Goal: Task Accomplishment & Management: Use online tool/utility

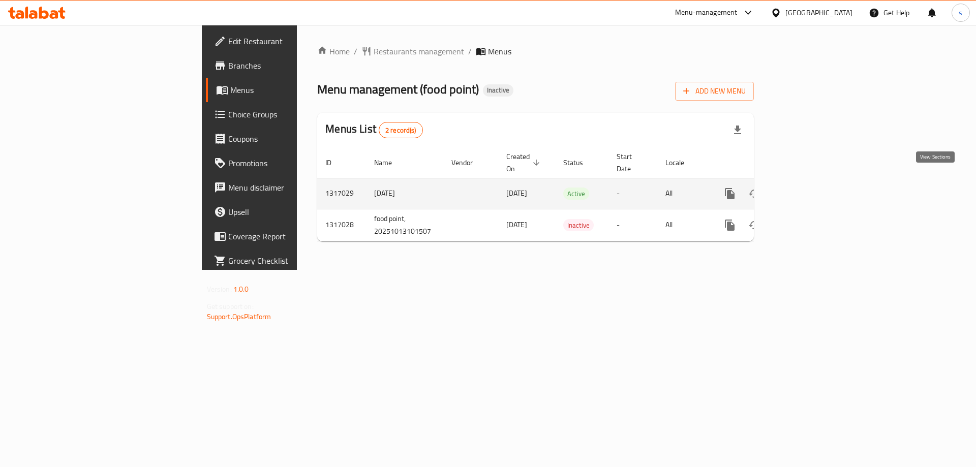
click at [810, 188] on icon "enhanced table" at bounding box center [803, 194] width 12 height 12
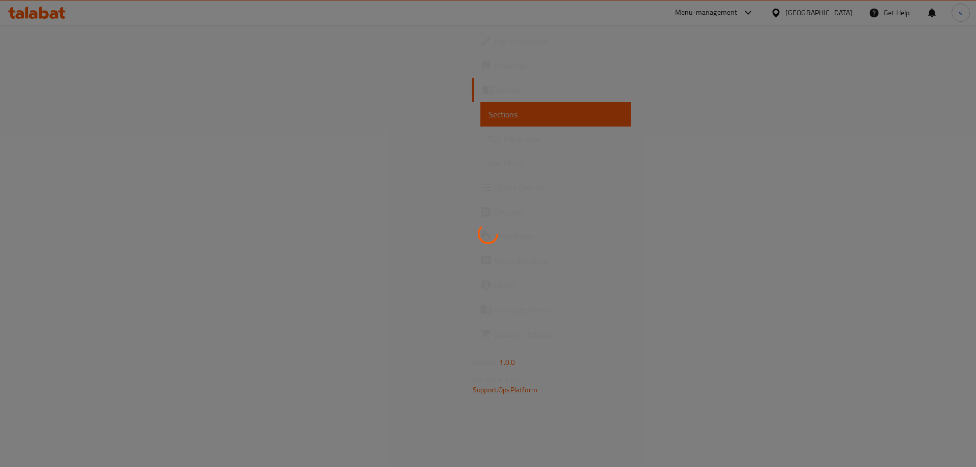
click at [620, 127] on div at bounding box center [488, 233] width 976 height 467
click at [405, 196] on div at bounding box center [488, 233] width 976 height 467
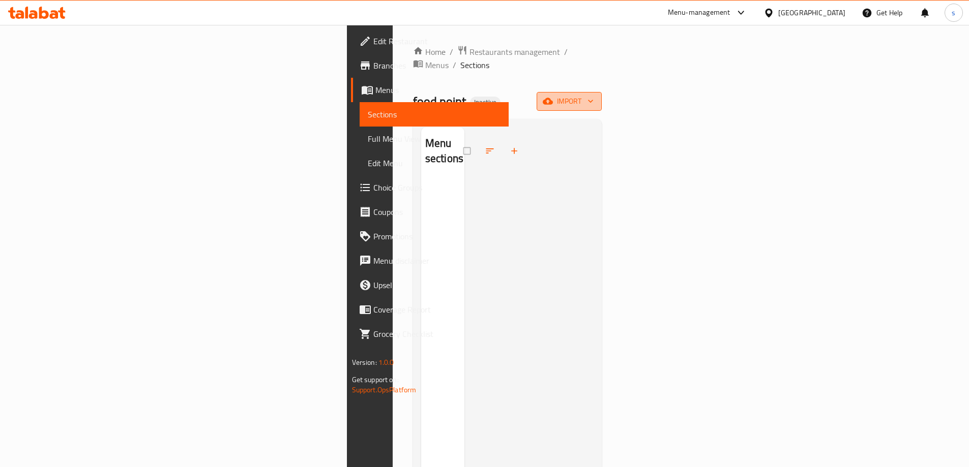
click at [602, 97] on button "import" at bounding box center [568, 101] width 65 height 19
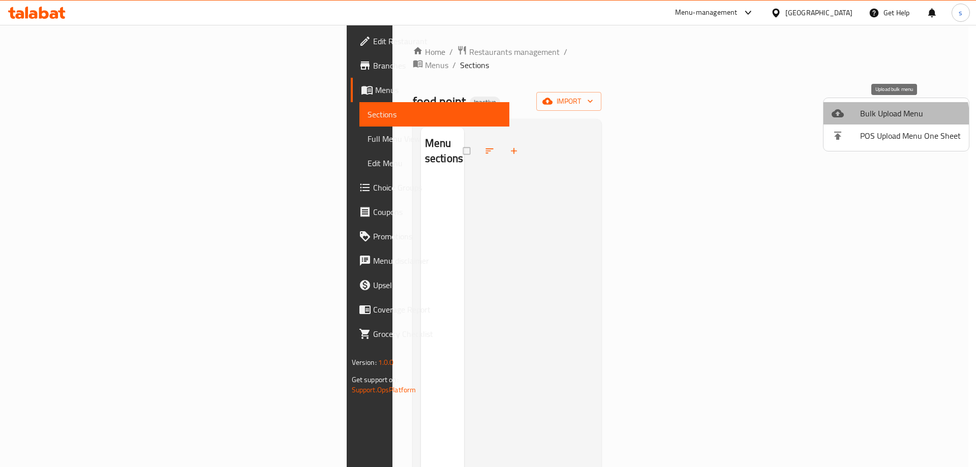
click at [877, 122] on li "Bulk Upload Menu" at bounding box center [896, 113] width 145 height 22
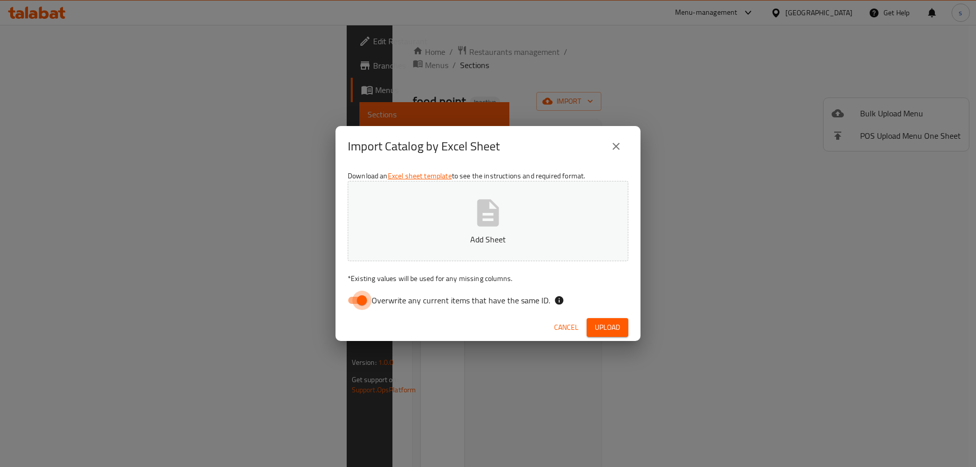
click at [365, 301] on input "Overwrite any current items that have the same ID." at bounding box center [362, 300] width 58 height 19
checkbox input "false"
click at [474, 226] on icon "button" at bounding box center [488, 213] width 33 height 33
click at [607, 327] on span "Upload" at bounding box center [607, 327] width 25 height 13
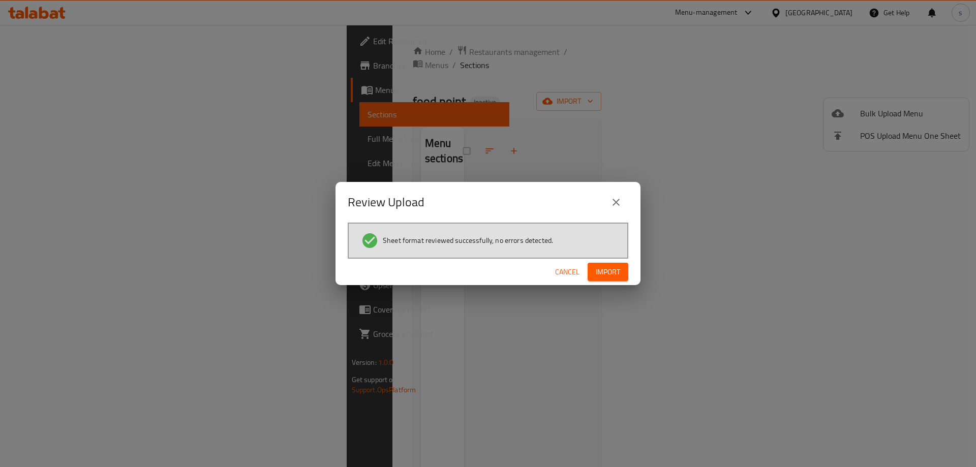
click at [619, 266] on span "Import" at bounding box center [608, 272] width 24 height 13
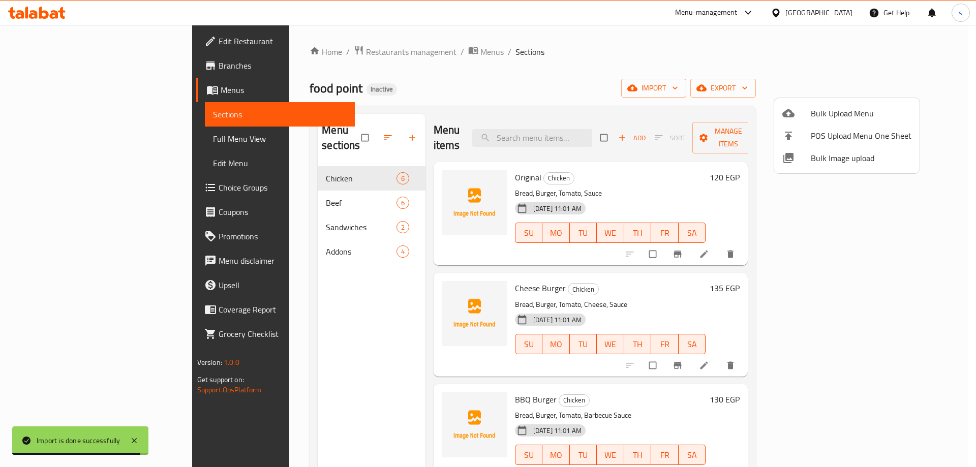
click at [742, 105] on div at bounding box center [488, 233] width 976 height 467
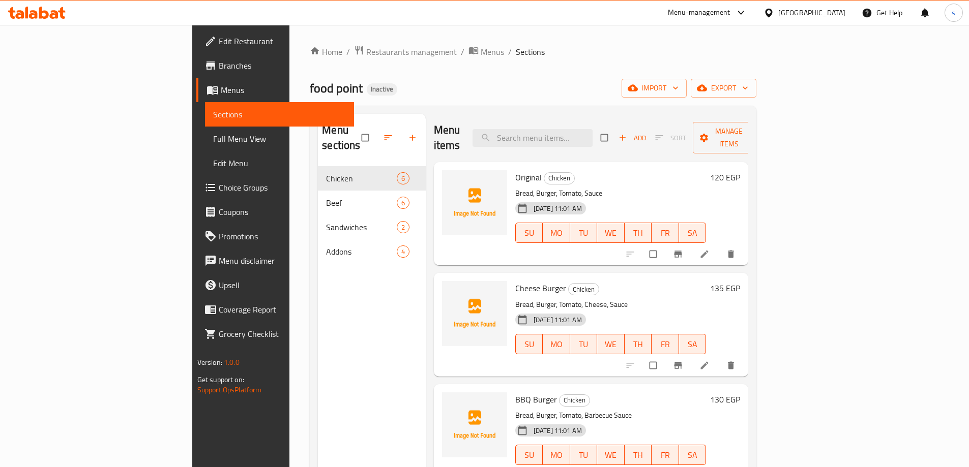
click at [213, 138] on span "Full Menu View" at bounding box center [279, 139] width 133 height 12
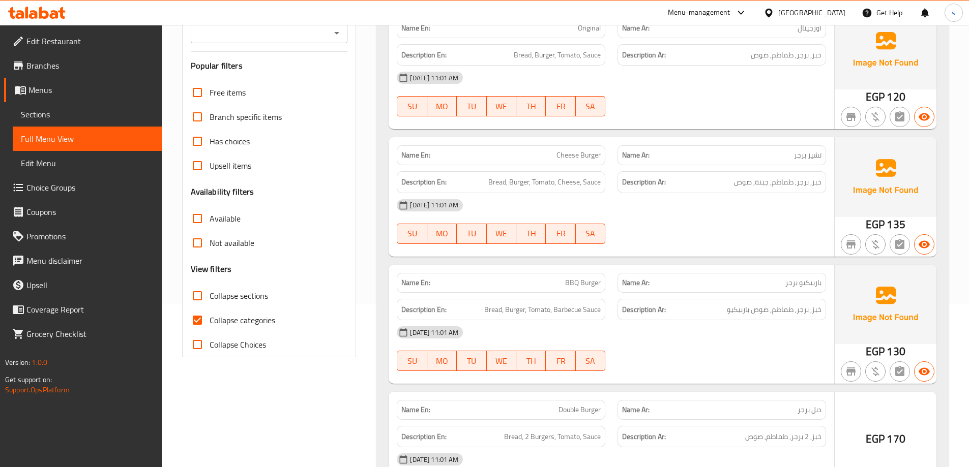
scroll to position [203, 0]
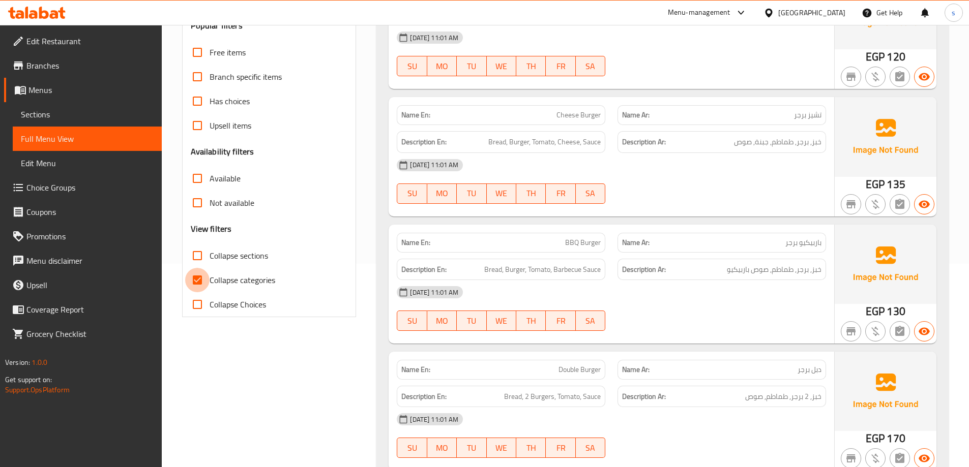
click at [197, 280] on input "Collapse categories" at bounding box center [197, 280] width 24 height 24
checkbox input "false"
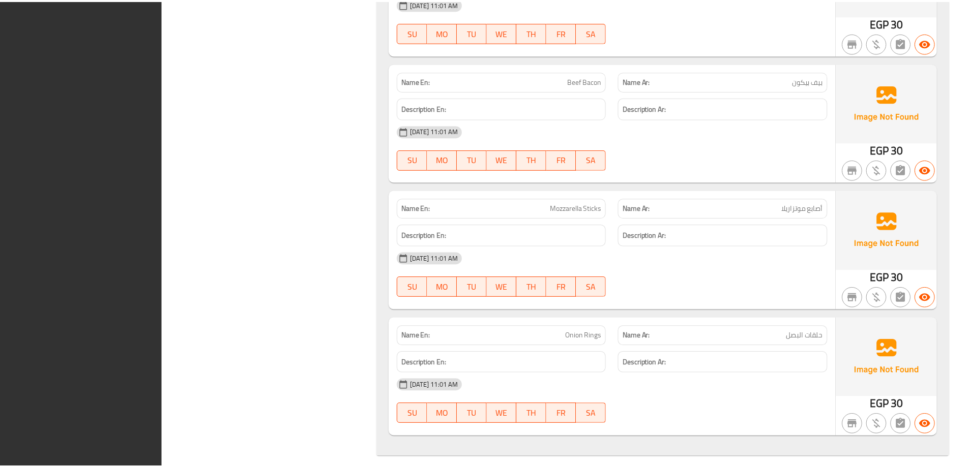
scroll to position [2201, 0]
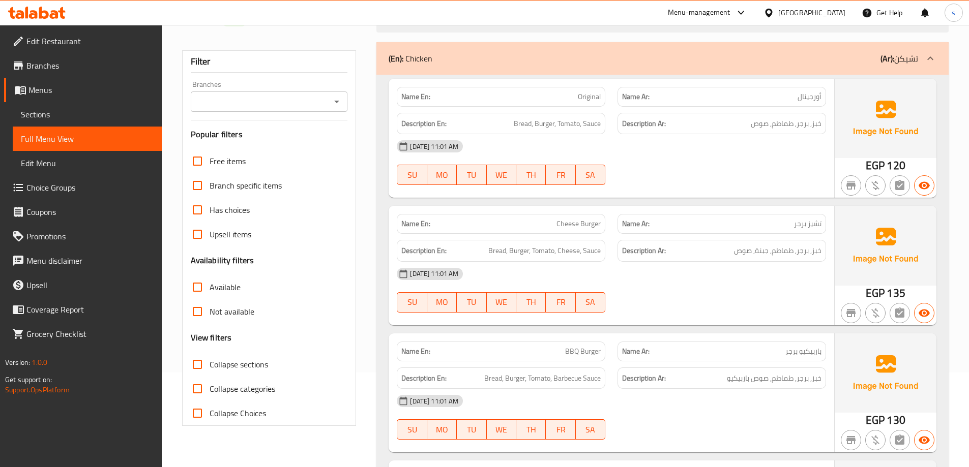
scroll to position [0, 0]
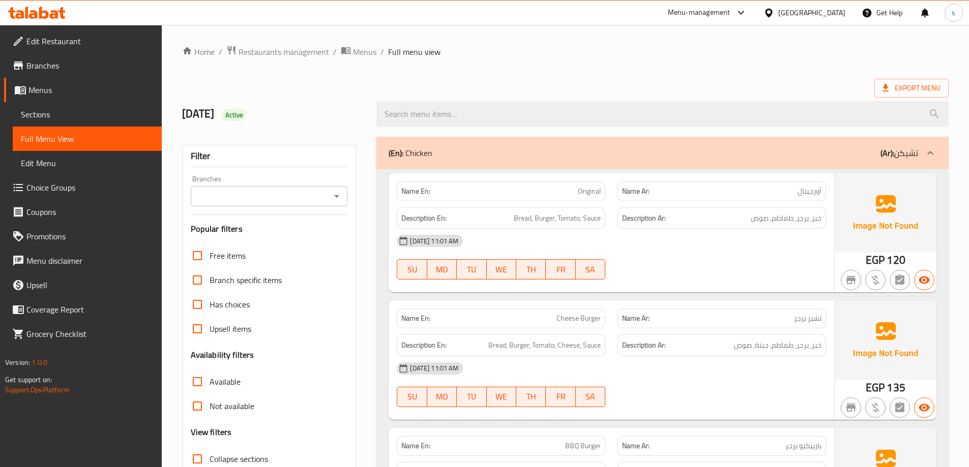
click at [274, 92] on div "13/10/2025 Active" at bounding box center [273, 114] width 195 height 45
click at [227, 88] on div "Export Menu" at bounding box center [565, 88] width 766 height 19
click at [321, 105] on div "13/10/2025 Active" at bounding box center [273, 114] width 195 height 45
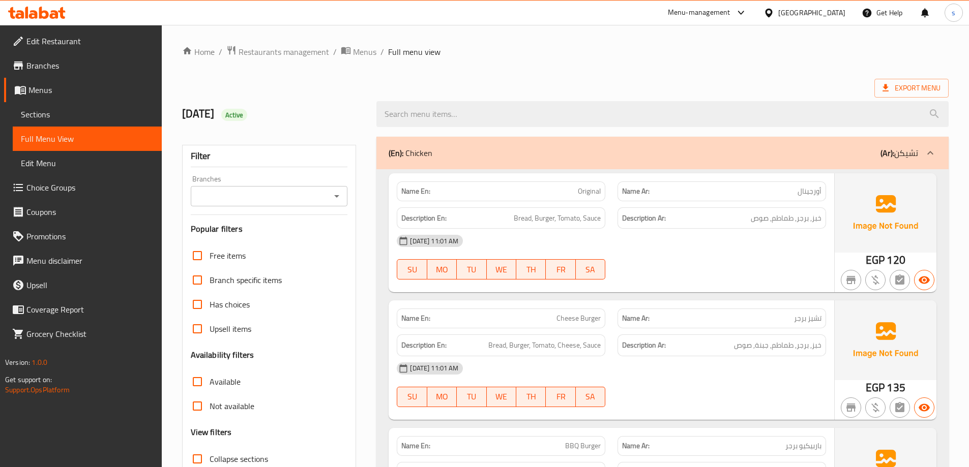
click at [904, 82] on span "Export Menu" at bounding box center [911, 88] width 58 height 13
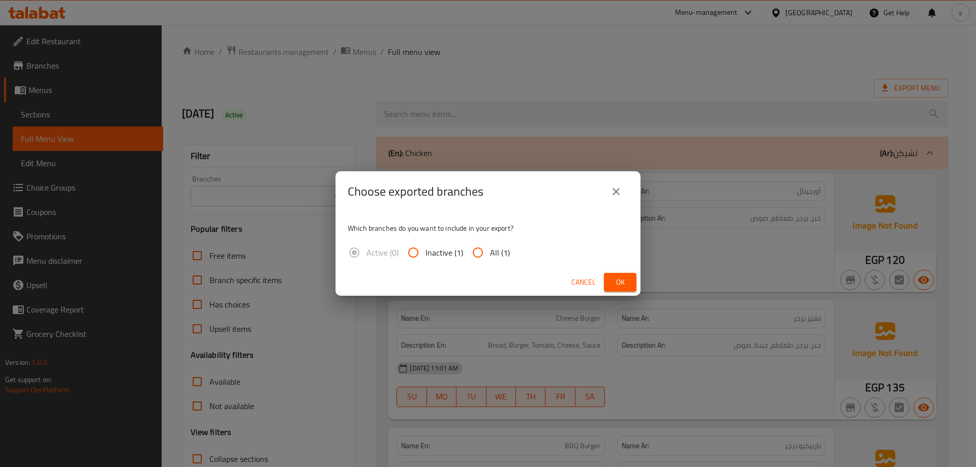
click at [482, 251] on input "All (1)" at bounding box center [478, 253] width 24 height 24
radio input "true"
click at [619, 280] on span "Ok" at bounding box center [620, 282] width 16 height 13
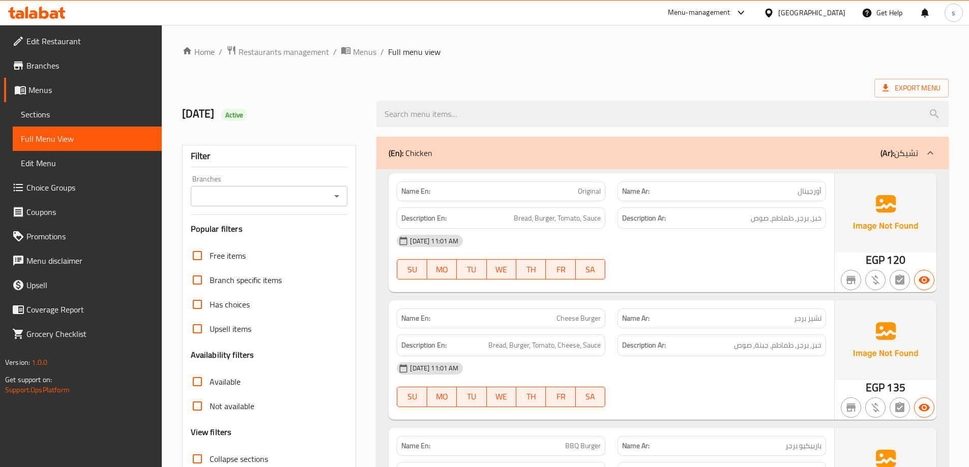
click at [678, 79] on div "Export Menu" at bounding box center [565, 88] width 766 height 19
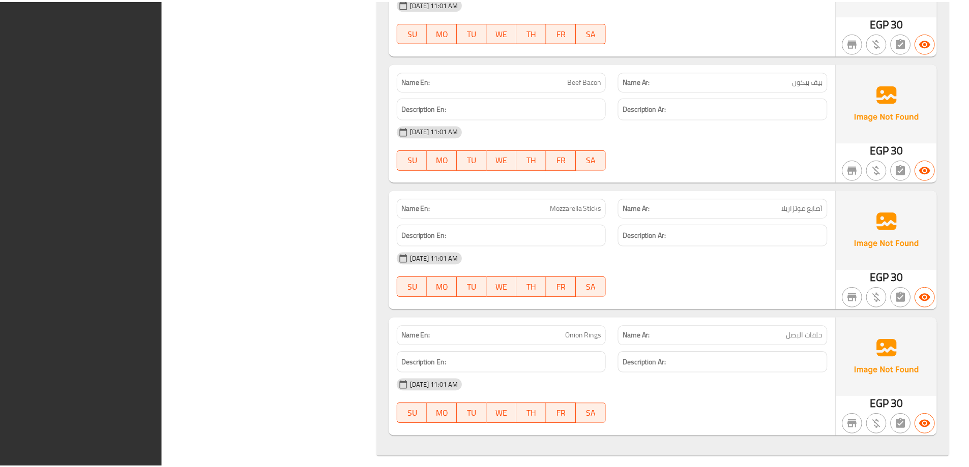
scroll to position [2201, 0]
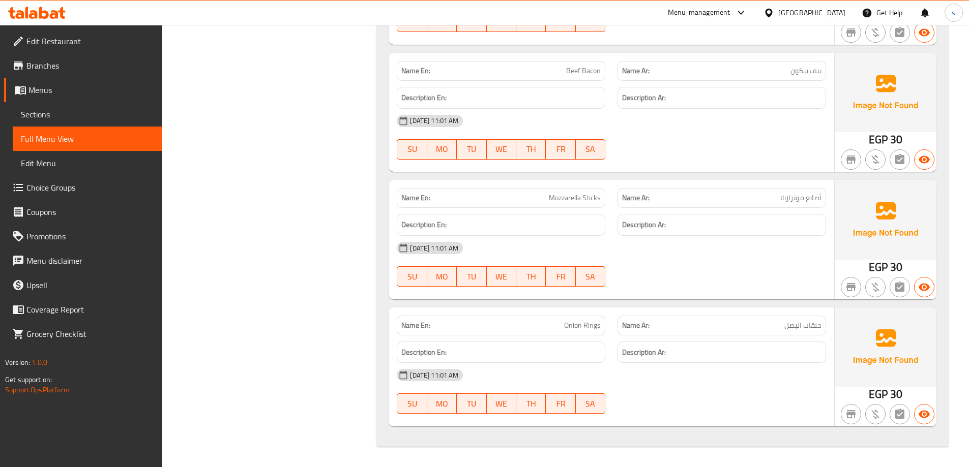
drag, startPoint x: 277, startPoint y: 311, endPoint x: 278, endPoint y: 342, distance: 31.5
